Goal: Browse casually

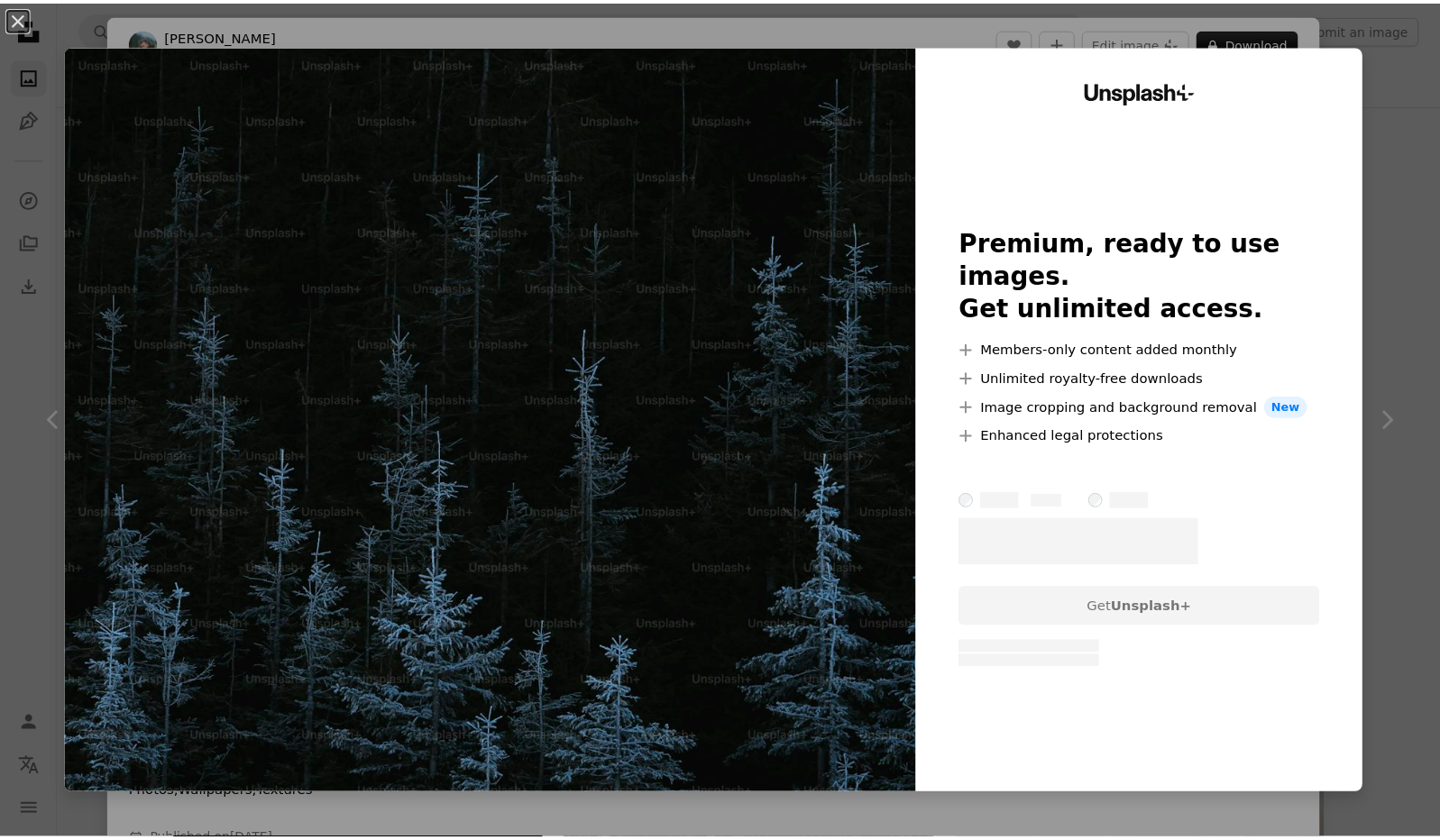
scroll to position [271, 0]
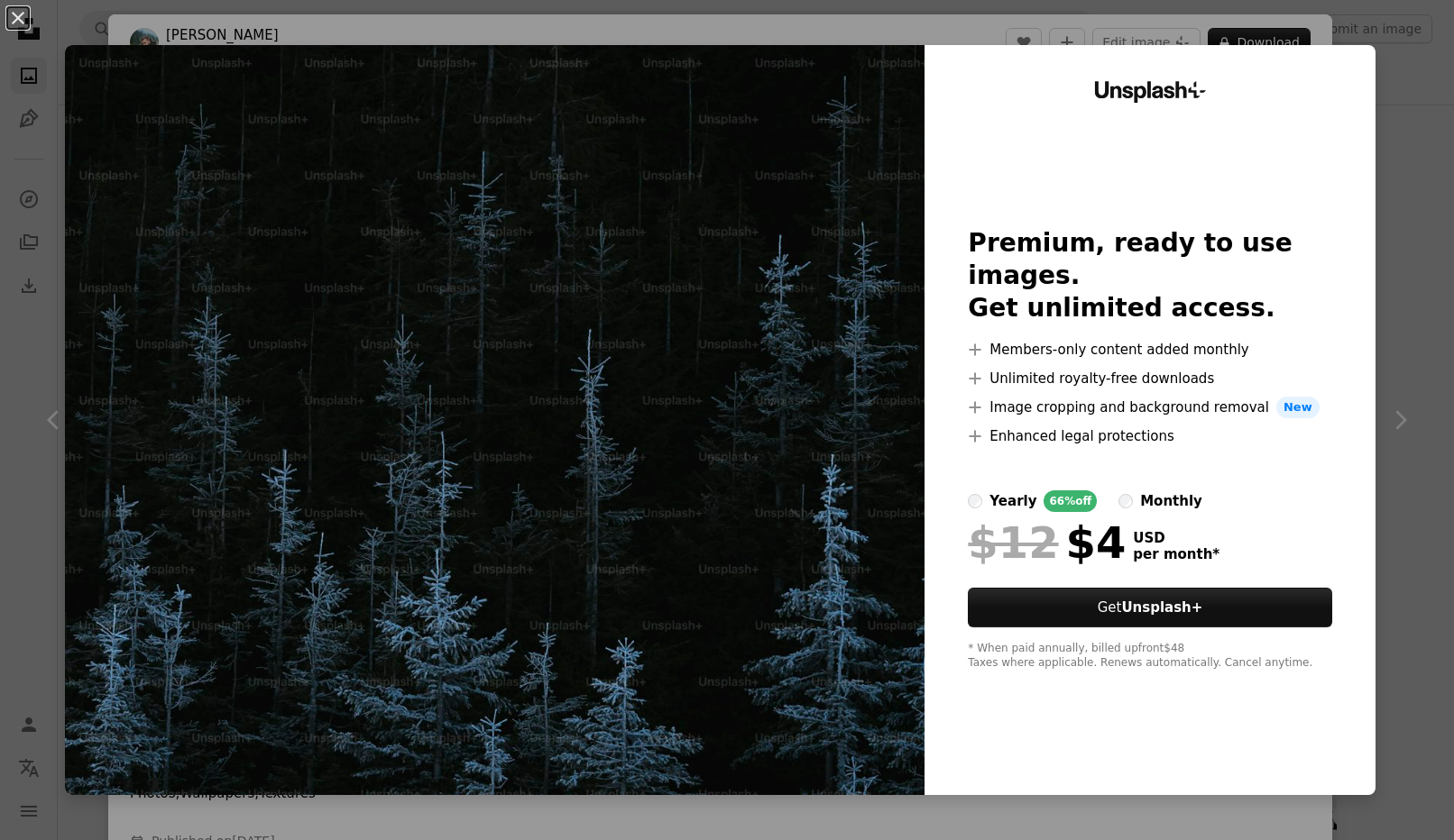
click at [1405, 91] on div "An X shape Unsplash+ Premium, ready to use images. Get unlimited access. A plus…" at bounding box center [727, 420] width 1454 height 840
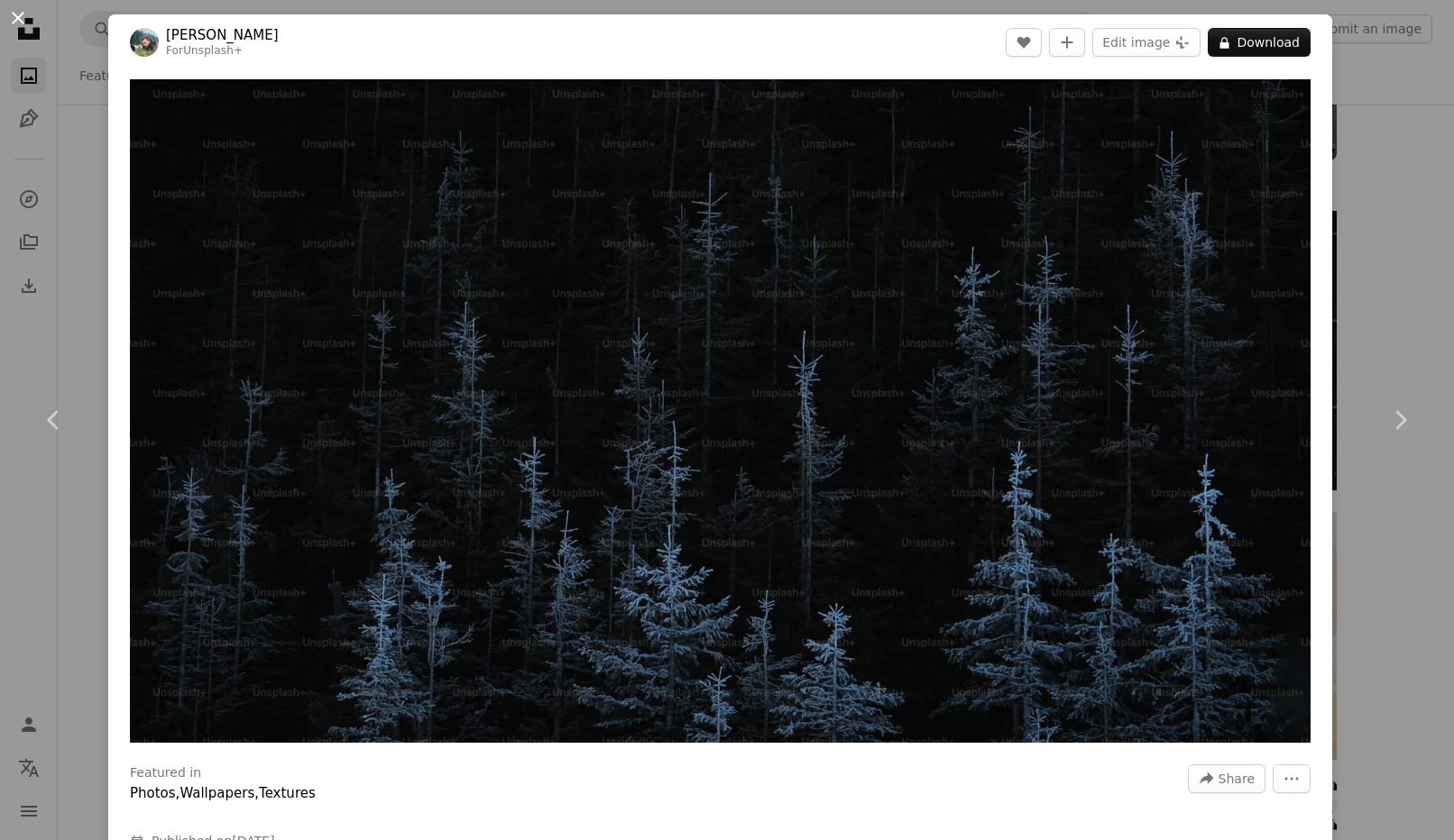
click at [24, 21] on button "An X shape" at bounding box center [18, 18] width 22 height 22
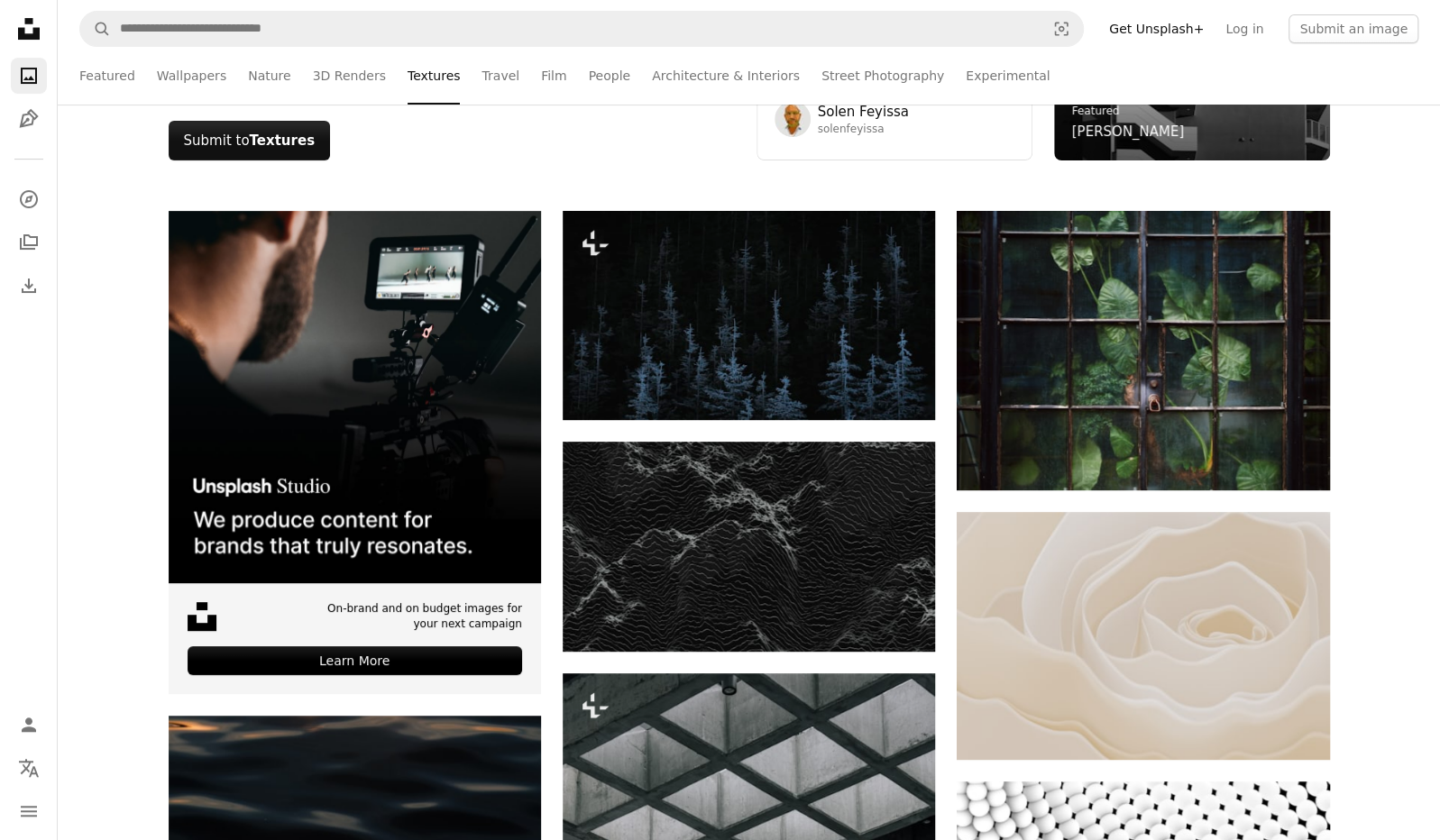
click at [43, 33] on icon "Unsplash logo Unsplash Home" at bounding box center [29, 29] width 36 height 36
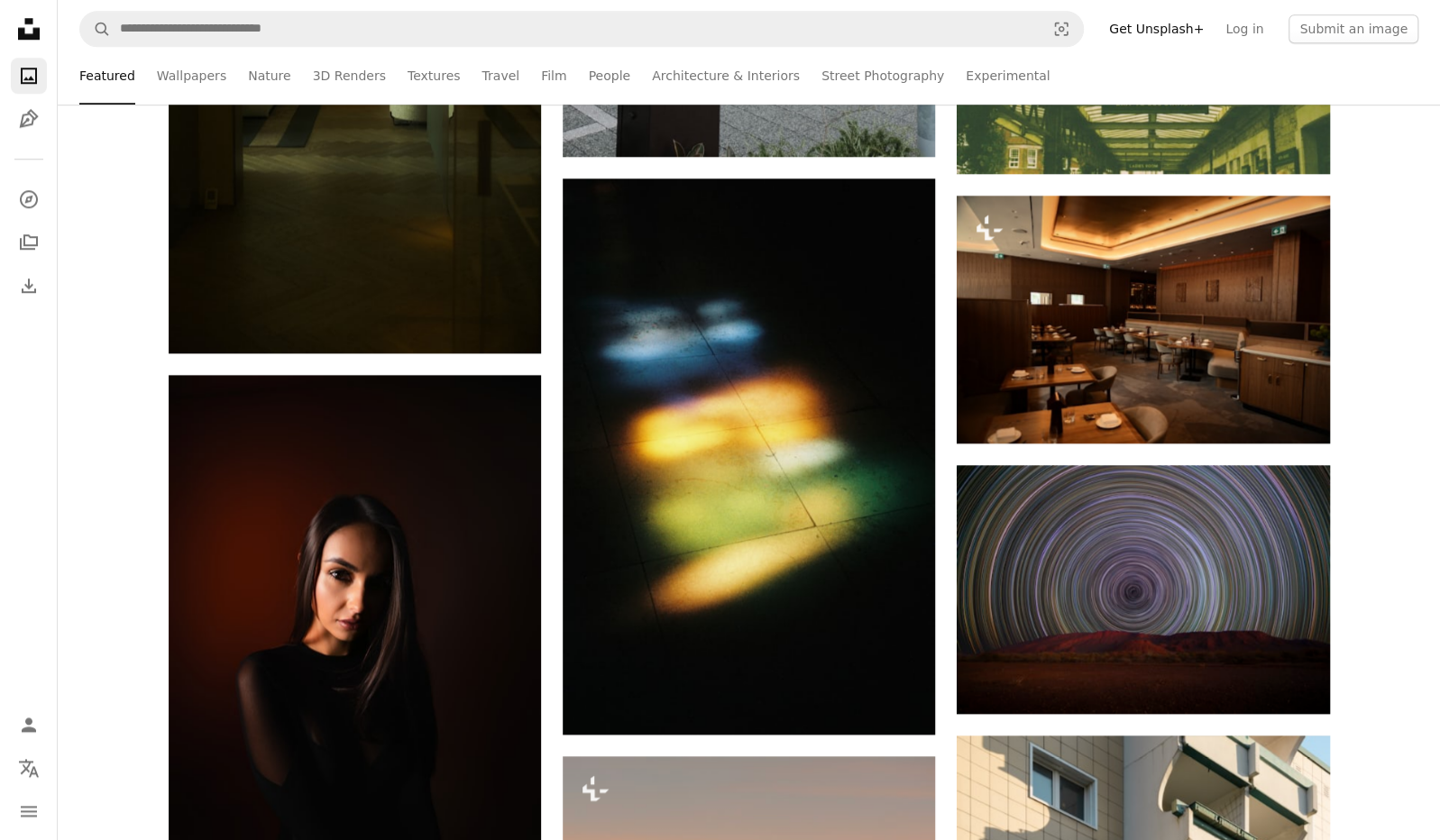
scroll to position [5500, 0]
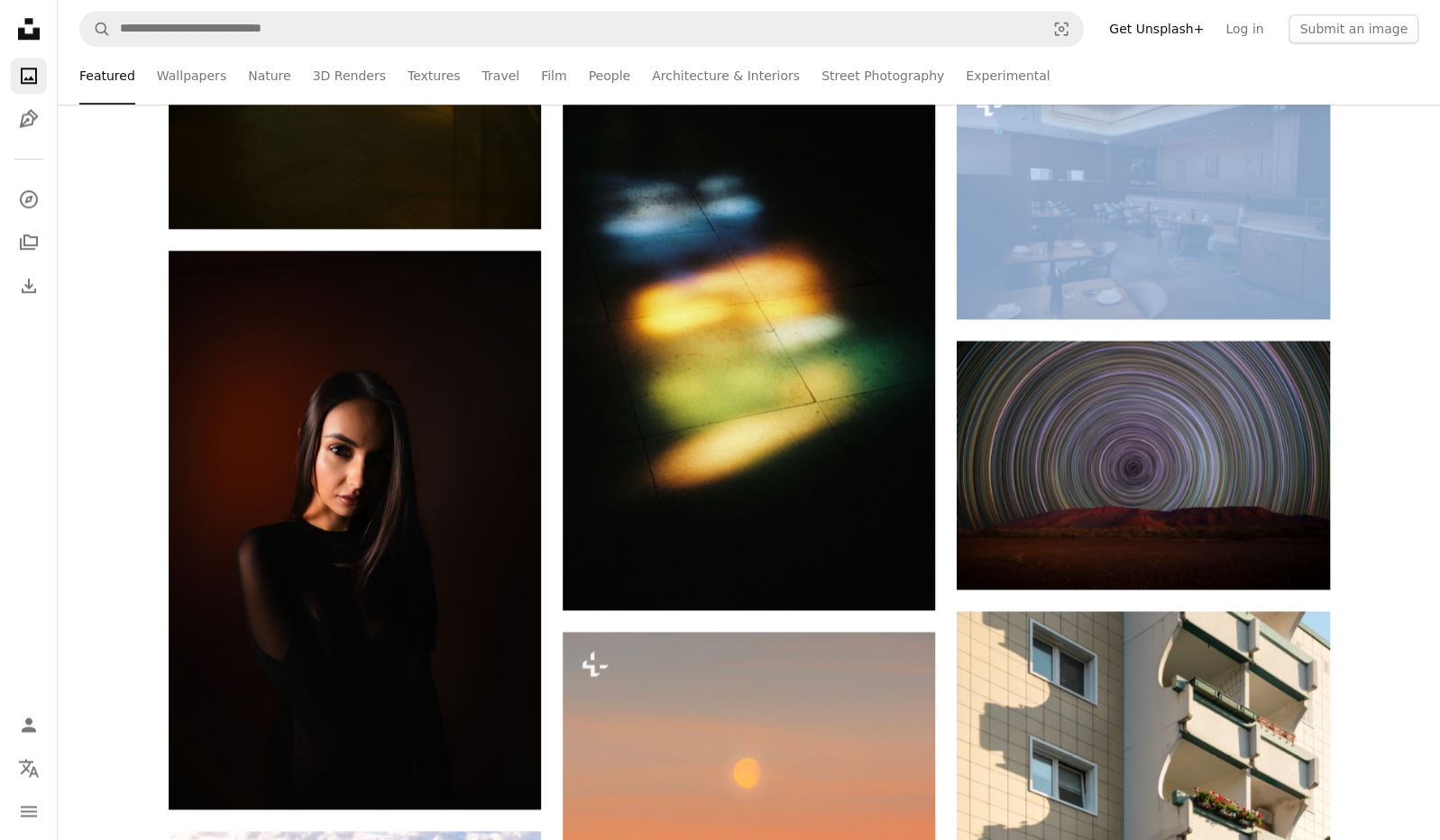
drag, startPoint x: 1140, startPoint y: 3, endPoint x: 1125, endPoint y: -96, distance: 100.1
